Goal: Communication & Community: Answer question/provide support

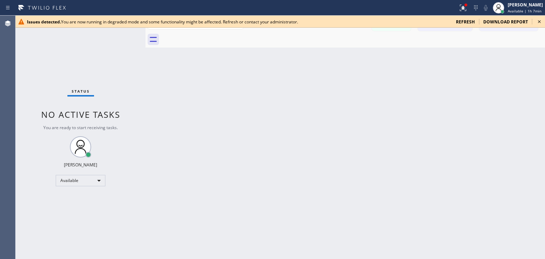
scroll to position [8203, 0]
click at [442, 24] on icon at bounding box center [539, 21] width 9 height 9
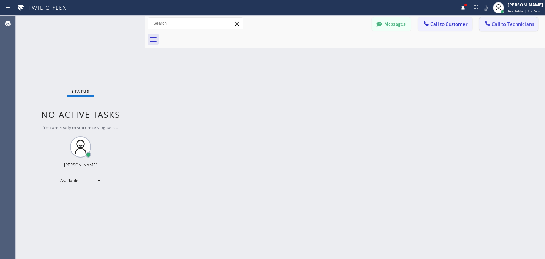
click at [442, 23] on span "Call to Technicians" at bounding box center [512, 24] width 42 height 6
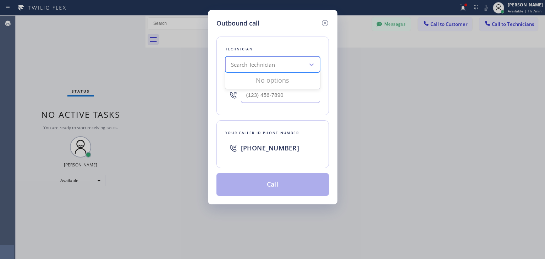
click at [283, 58] on div "Search Technician" at bounding box center [265, 64] width 77 height 12
type input "[PERSON_NAME]"
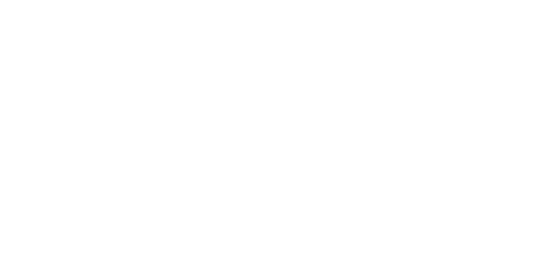
click at [385, 257] on div at bounding box center [272, 129] width 545 height 259
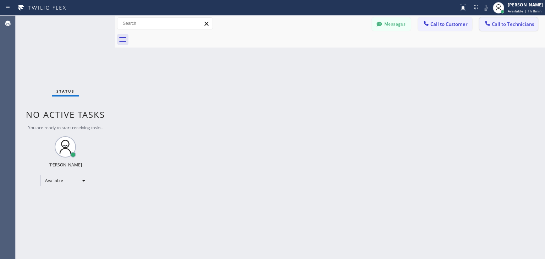
click at [537, 23] on button "Call to Technicians" at bounding box center [508, 23] width 58 height 13
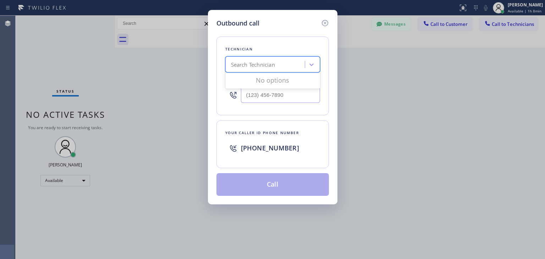
click at [268, 69] on div "Search Technician" at bounding box center [265, 64] width 77 height 12
type input "[PERSON_NAME]"
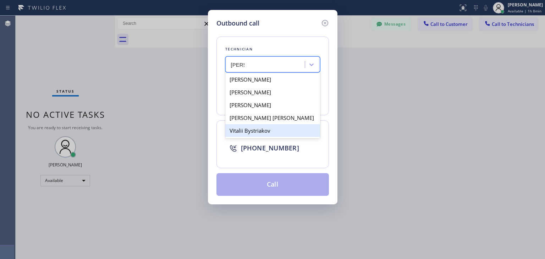
click at [276, 136] on div "Vitalii Bystriakov" at bounding box center [272, 130] width 95 height 13
type input "(929) 503-4075"
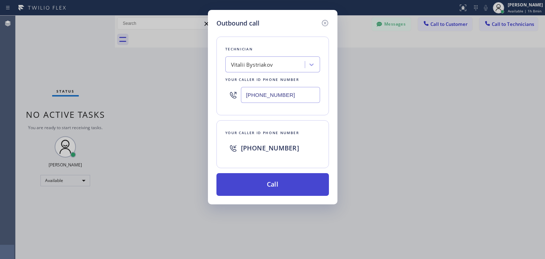
click at [278, 183] on button "Call" at bounding box center [272, 184] width 112 height 23
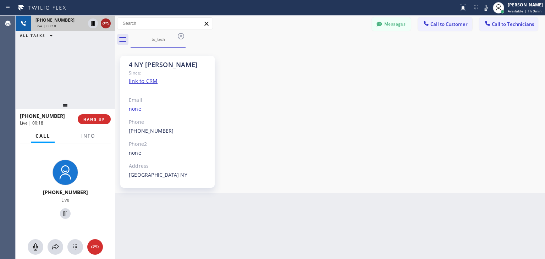
click at [104, 27] on icon at bounding box center [105, 23] width 9 height 9
click at [104, 27] on div "Live | 00:19" at bounding box center [72, 25] width 75 height 5
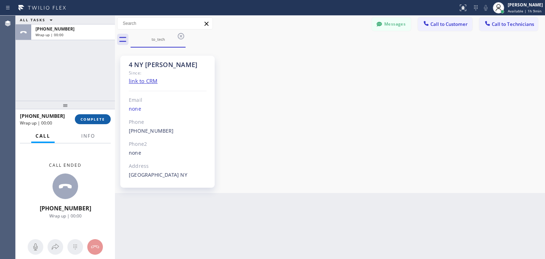
click at [104, 117] on span "COMPLETE" at bounding box center [92, 119] width 24 height 5
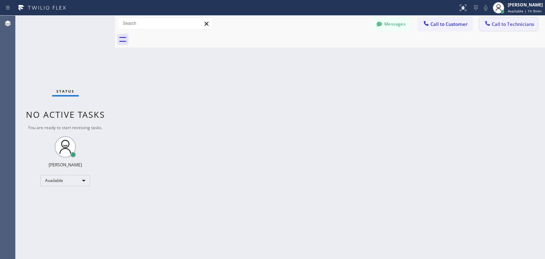
click at [506, 19] on div "Messages Call to Customer Call to Technicians Outbound call Location Search loc…" at bounding box center [330, 24] width 430 height 16
click at [506, 19] on button "Call to Technicians" at bounding box center [508, 23] width 58 height 13
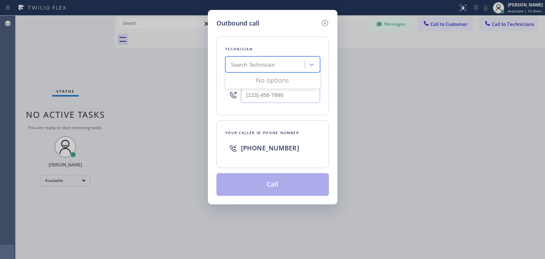
click at [278, 68] on div "Search Technician" at bounding box center [265, 64] width 77 height 12
